Goal: Task Accomplishment & Management: Complete application form

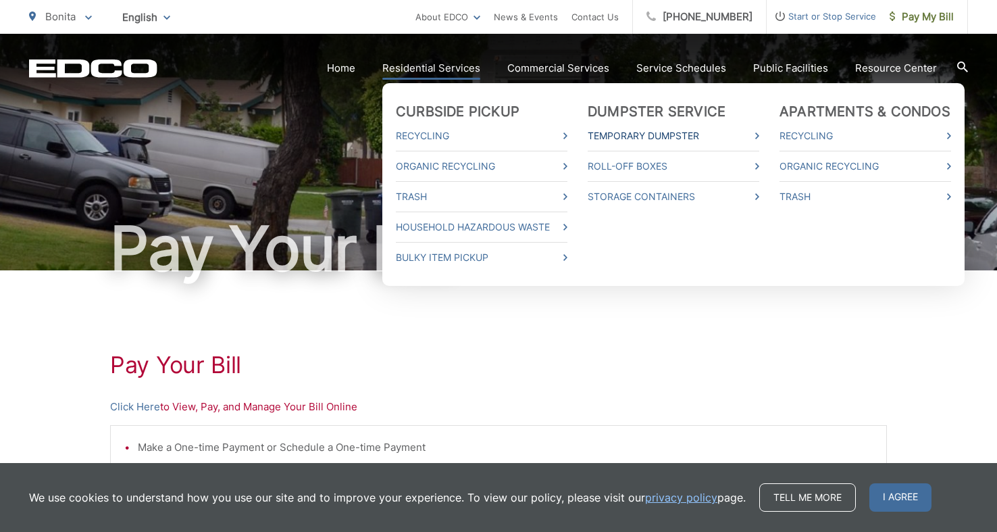
click at [655, 130] on link "Temporary Dumpster" at bounding box center [674, 136] width 172 height 16
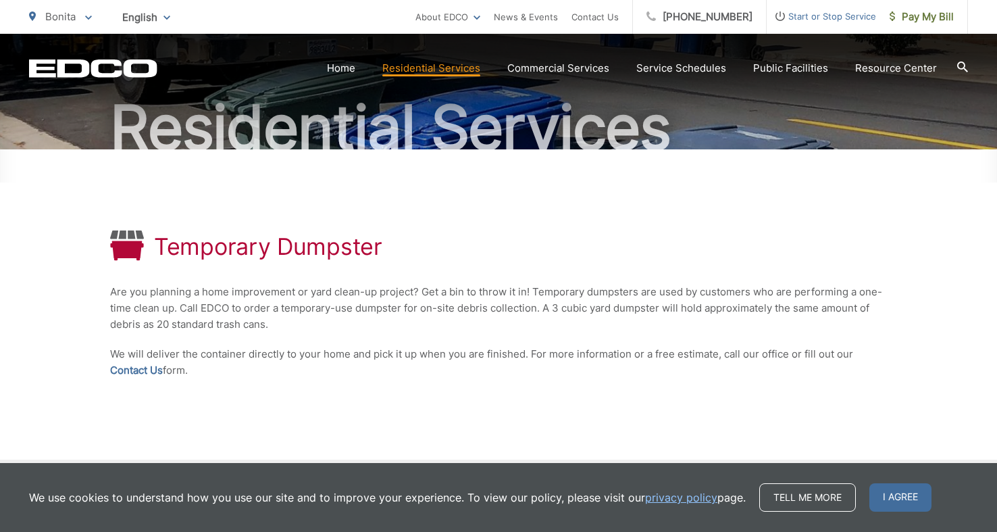
scroll to position [122, 0]
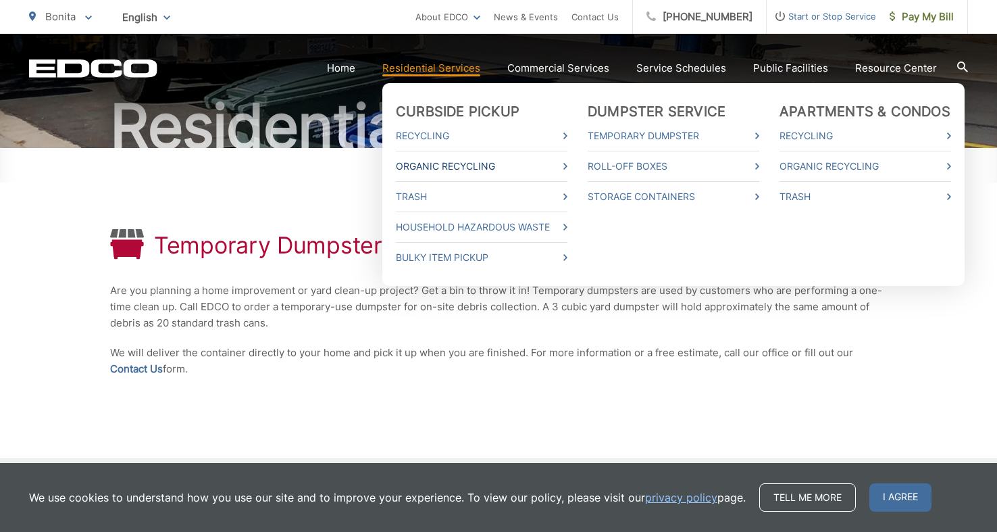
click at [449, 167] on link "Organic Recycling" at bounding box center [482, 166] width 172 height 16
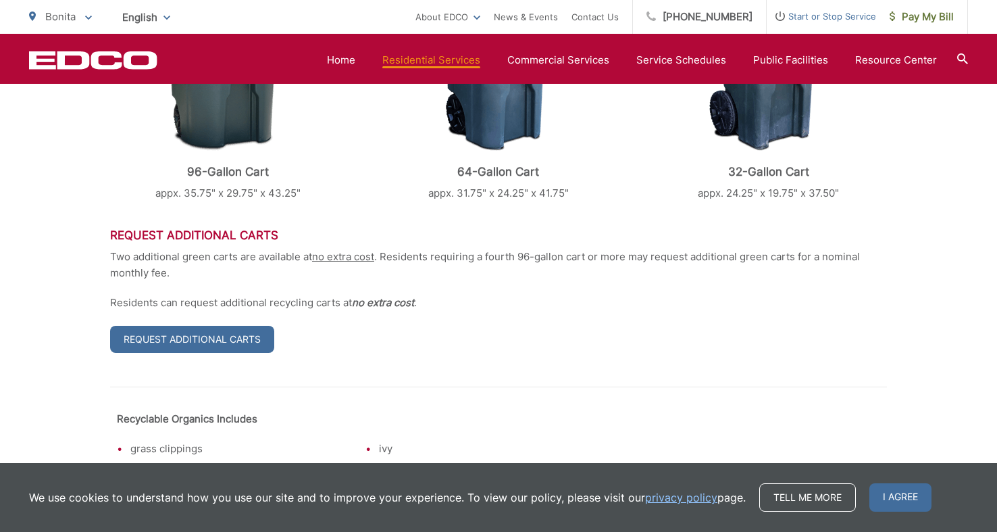
scroll to position [582, 0]
click at [195, 347] on link "Request Additional Carts" at bounding box center [192, 338] width 164 height 27
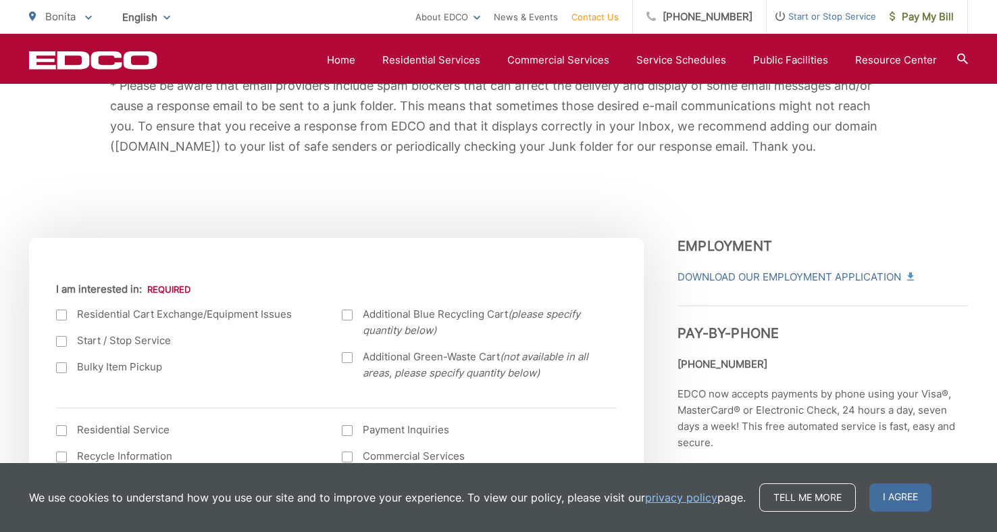
scroll to position [338, 0]
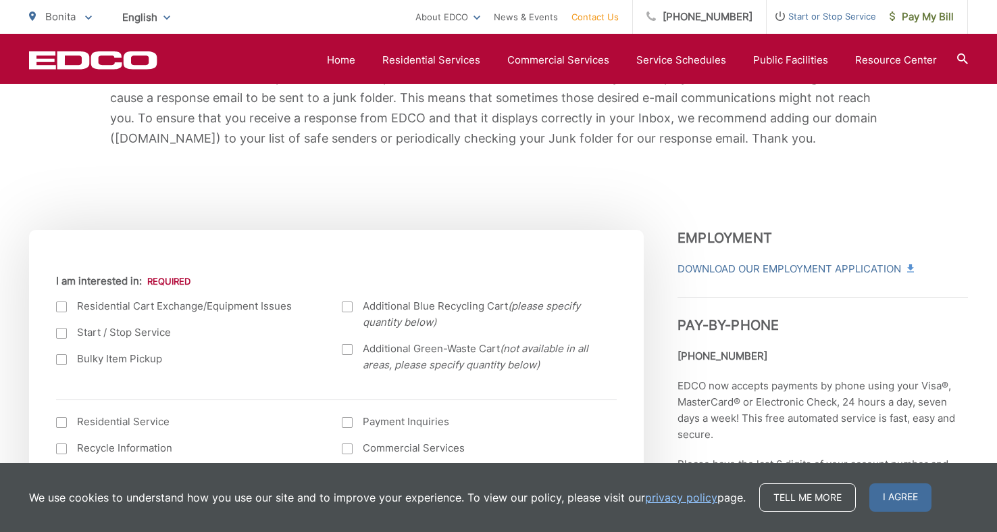
click at [347, 353] on div at bounding box center [347, 349] width 11 height 11
click at [0, 0] on input "Additional Green-Waste Cart (not available in all areas, please specify quantit…" at bounding box center [0, 0] width 0 height 0
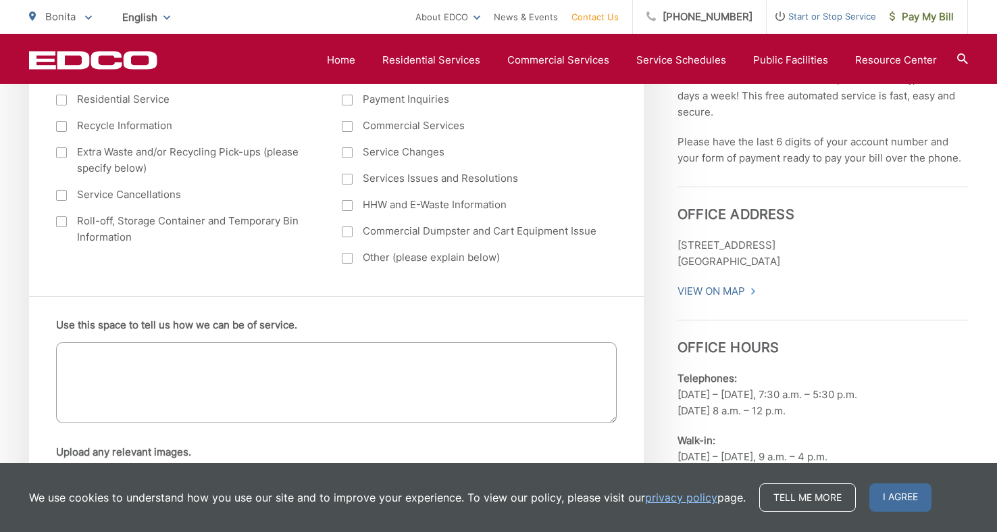
scroll to position [666, 0]
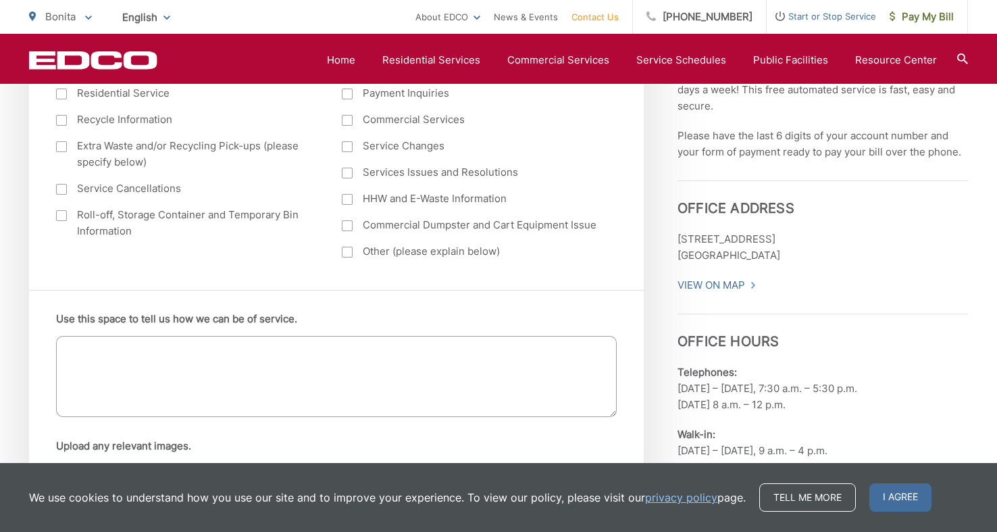
click at [347, 353] on textarea "Use this space to tell us how we can be of service." at bounding box center [336, 376] width 561 height 81
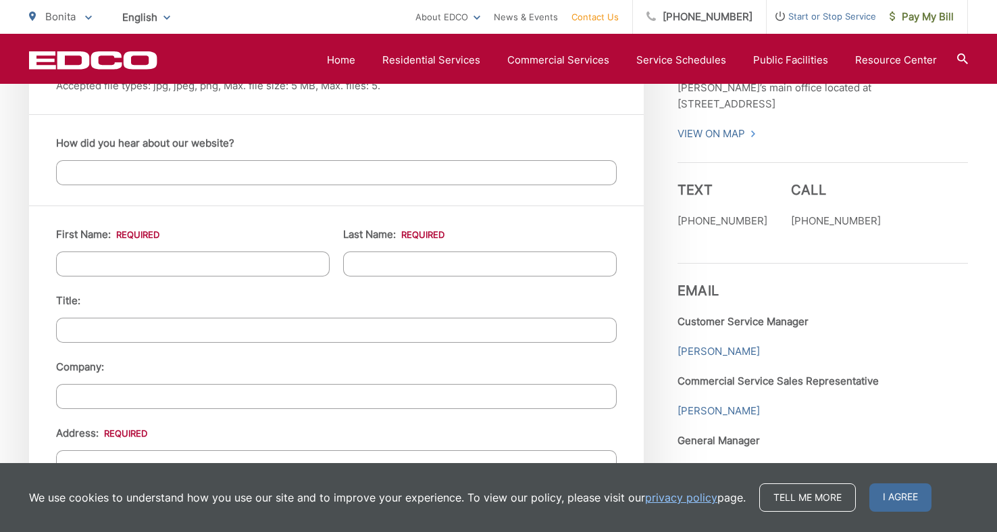
scroll to position [1150, 0]
type textarea "I am requesting an additional Green Waste Cart. I have two and would like one m…"
click at [112, 264] on input "First Name: *" at bounding box center [193, 262] width 274 height 25
type input "Melissa"
type input "Bauer"
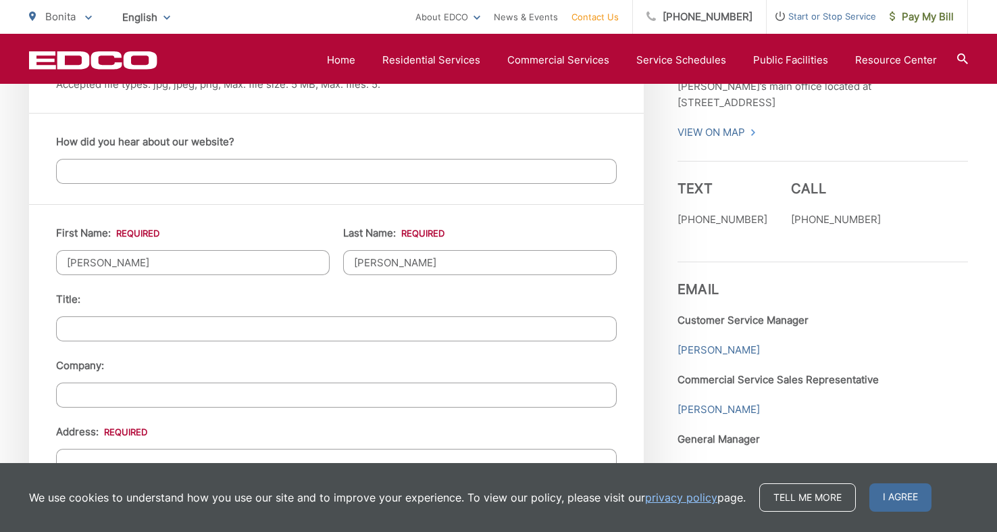
type input "3843 Grandview P."
type input "Bonita"
type input "91902"
type input "(619) 985-9001"
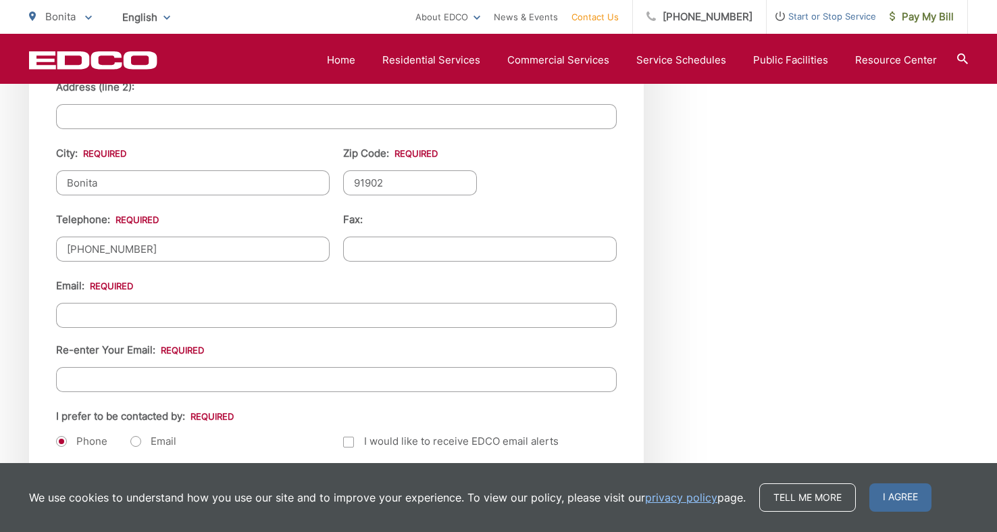
scroll to position [1551, 0]
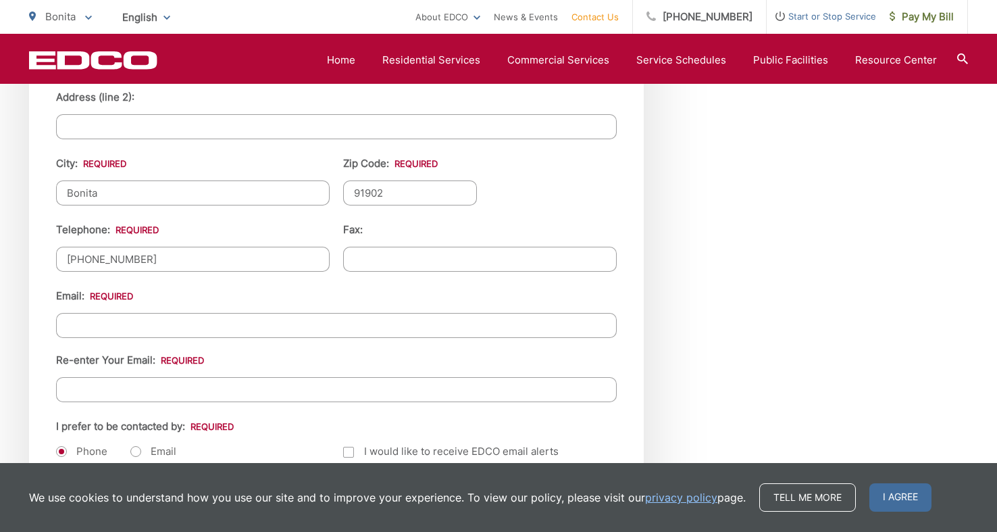
click at [172, 320] on input "Email *" at bounding box center [336, 325] width 561 height 25
type input "homeschoolmomlife9@gmail.com"
click at [146, 389] on input "Re-enter Your Email:" at bounding box center [336, 389] width 561 height 25
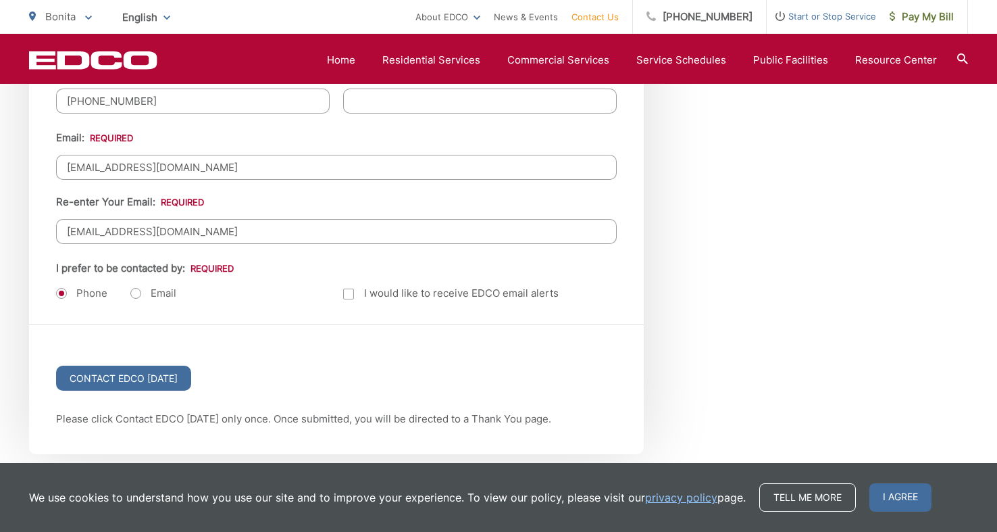
scroll to position [1712, 0]
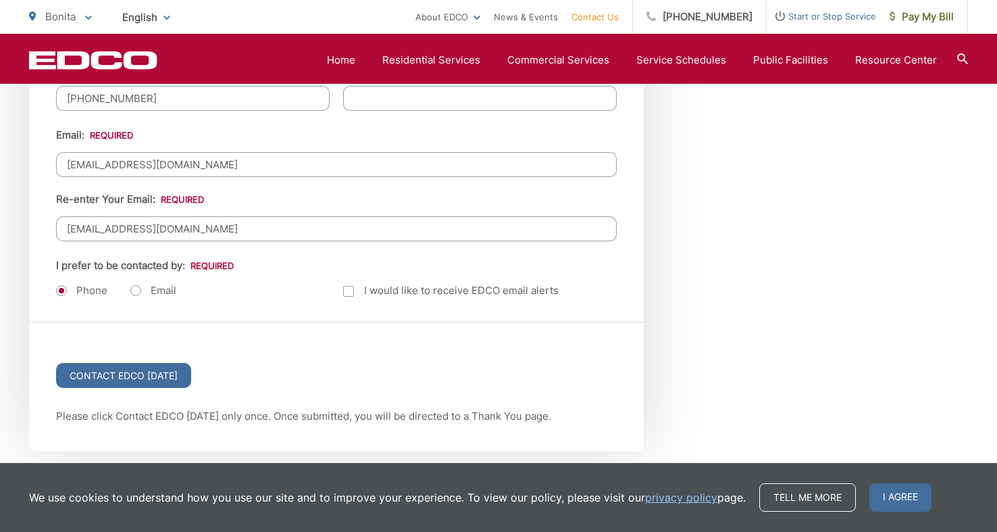
type input "homeschoolmomlife9@gmail.com"
click at [137, 293] on label "Email" at bounding box center [153, 291] width 46 height 14
radio input "true"
click at [139, 376] on input "Contact EDCO Today" at bounding box center [123, 375] width 135 height 25
